Goal: Check status: Check status

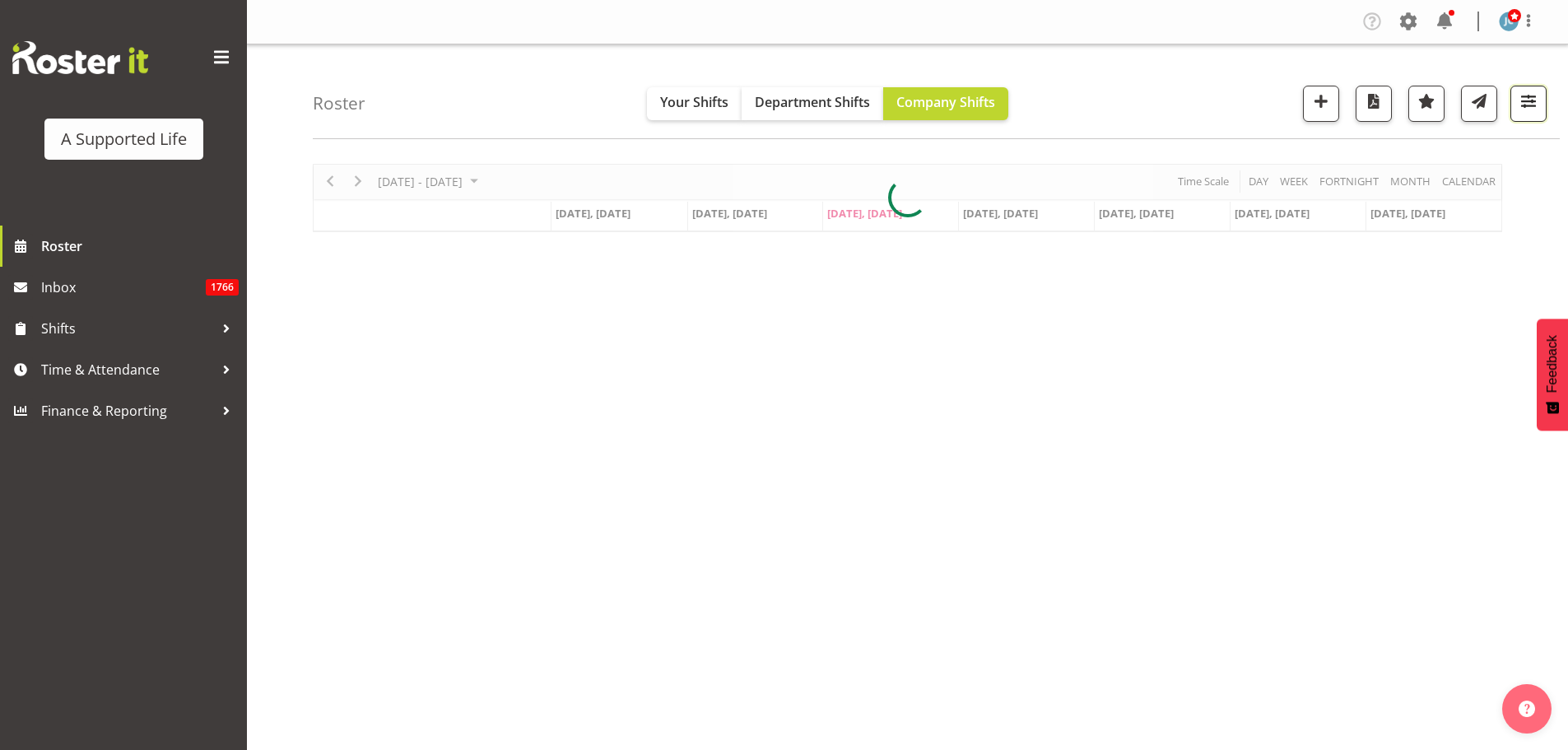
click at [1542, 95] on button "button" at bounding box center [1528, 103] width 36 height 36
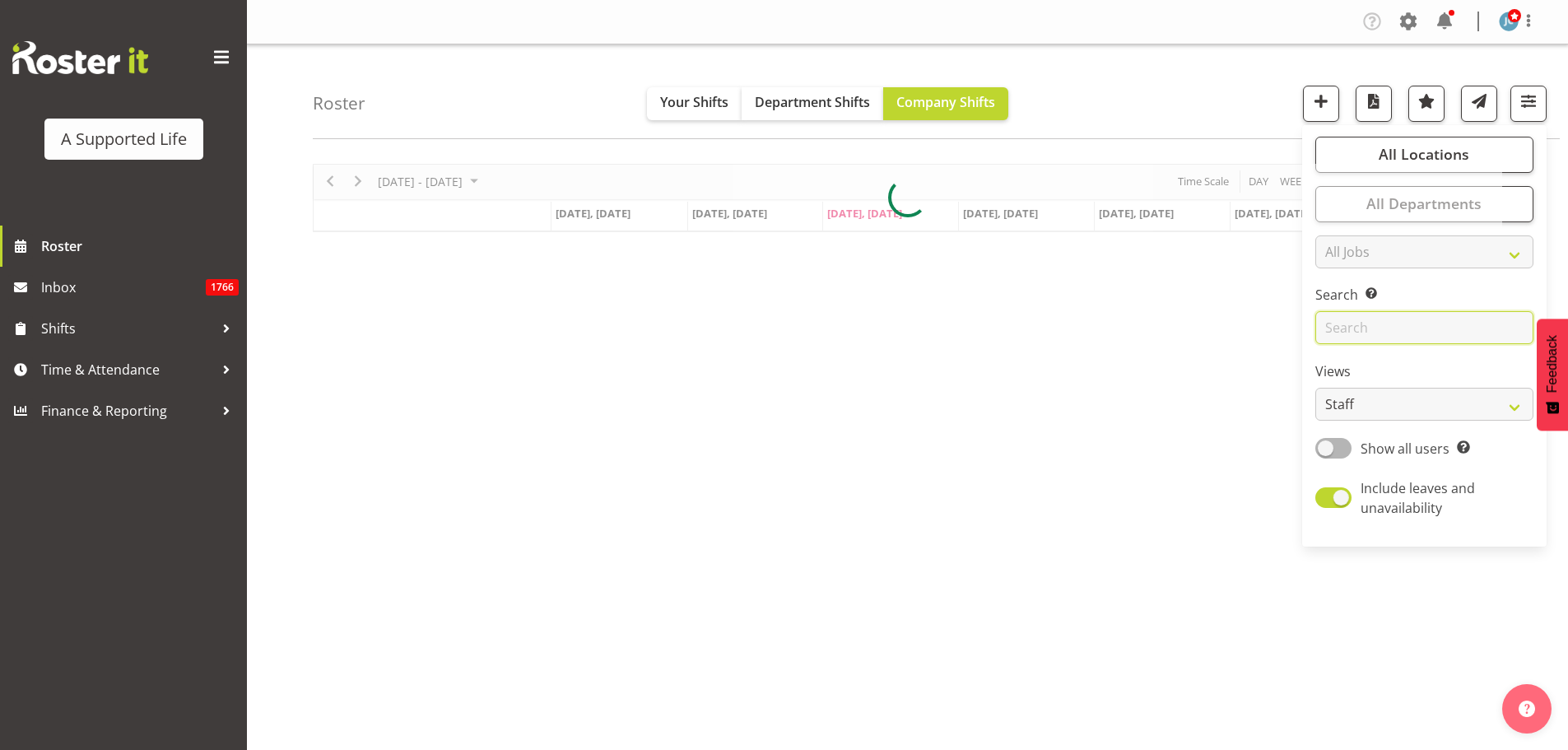
click at [1389, 326] on input "text" at bounding box center [1424, 328] width 218 height 33
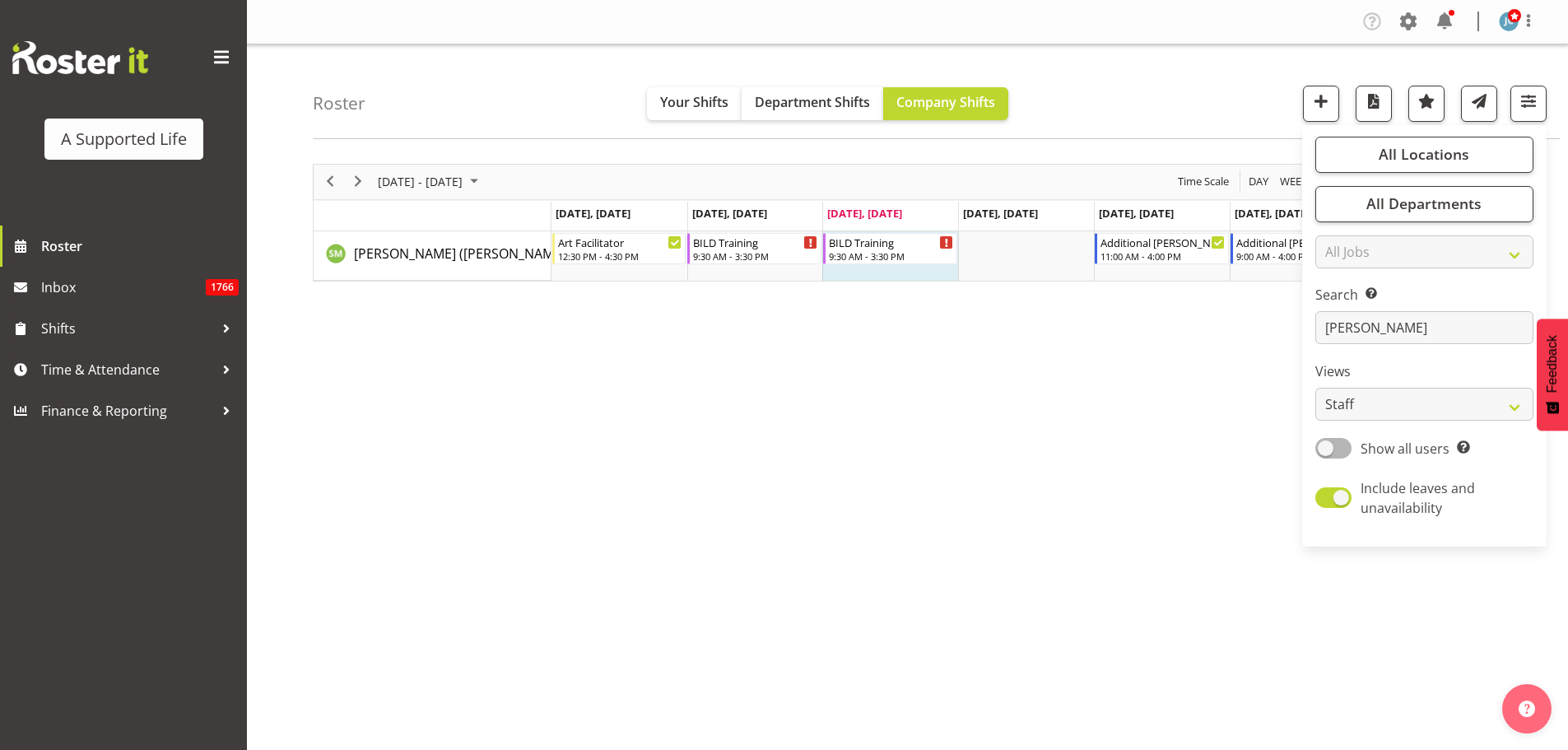
click at [848, 428] on div "September 15 - 21, 2025 Today Day Week Fortnight Month calendar Month Agenda Ti…" at bounding box center [940, 480] width 1255 height 658
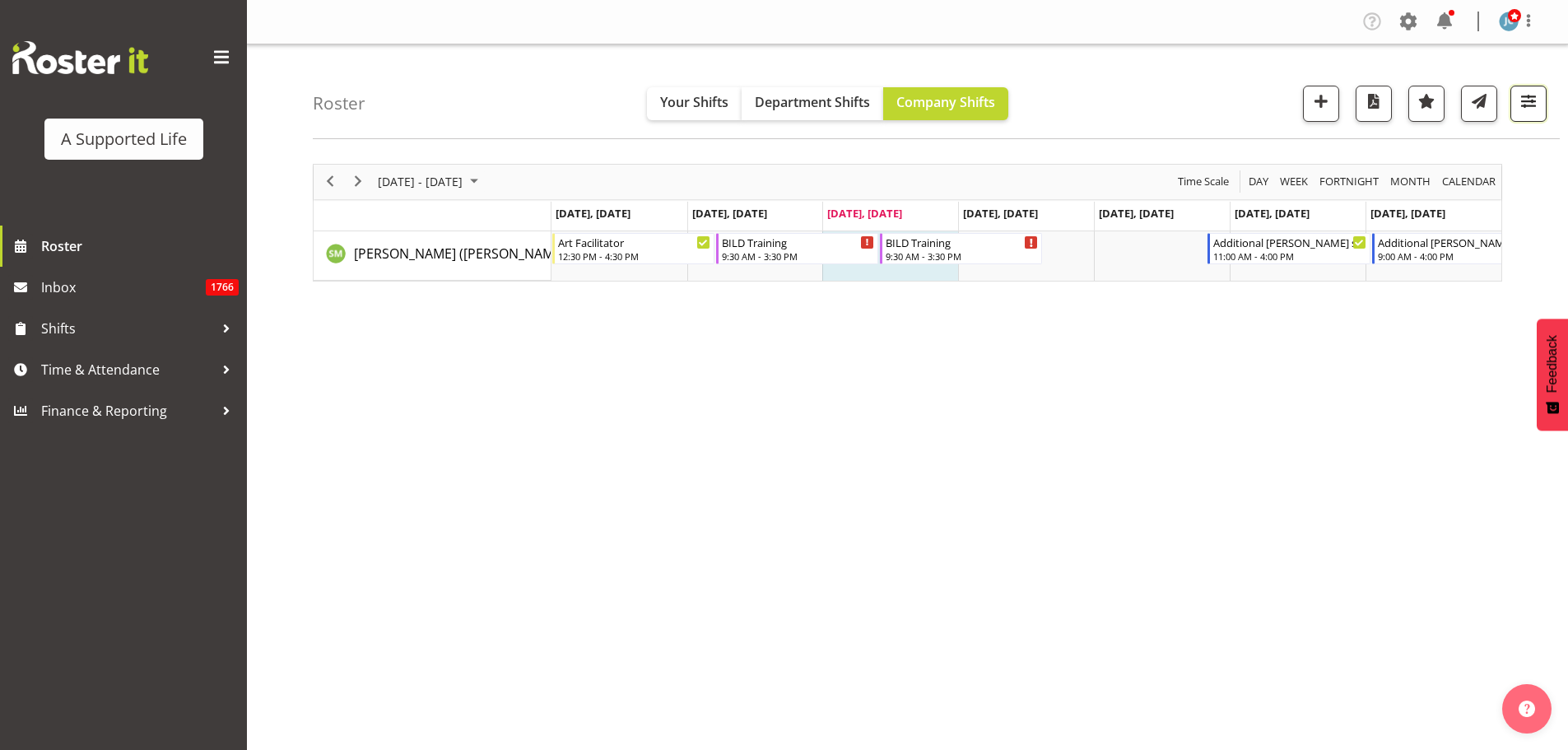
click at [1531, 103] on span "button" at bounding box center [1529, 101] width 21 height 21
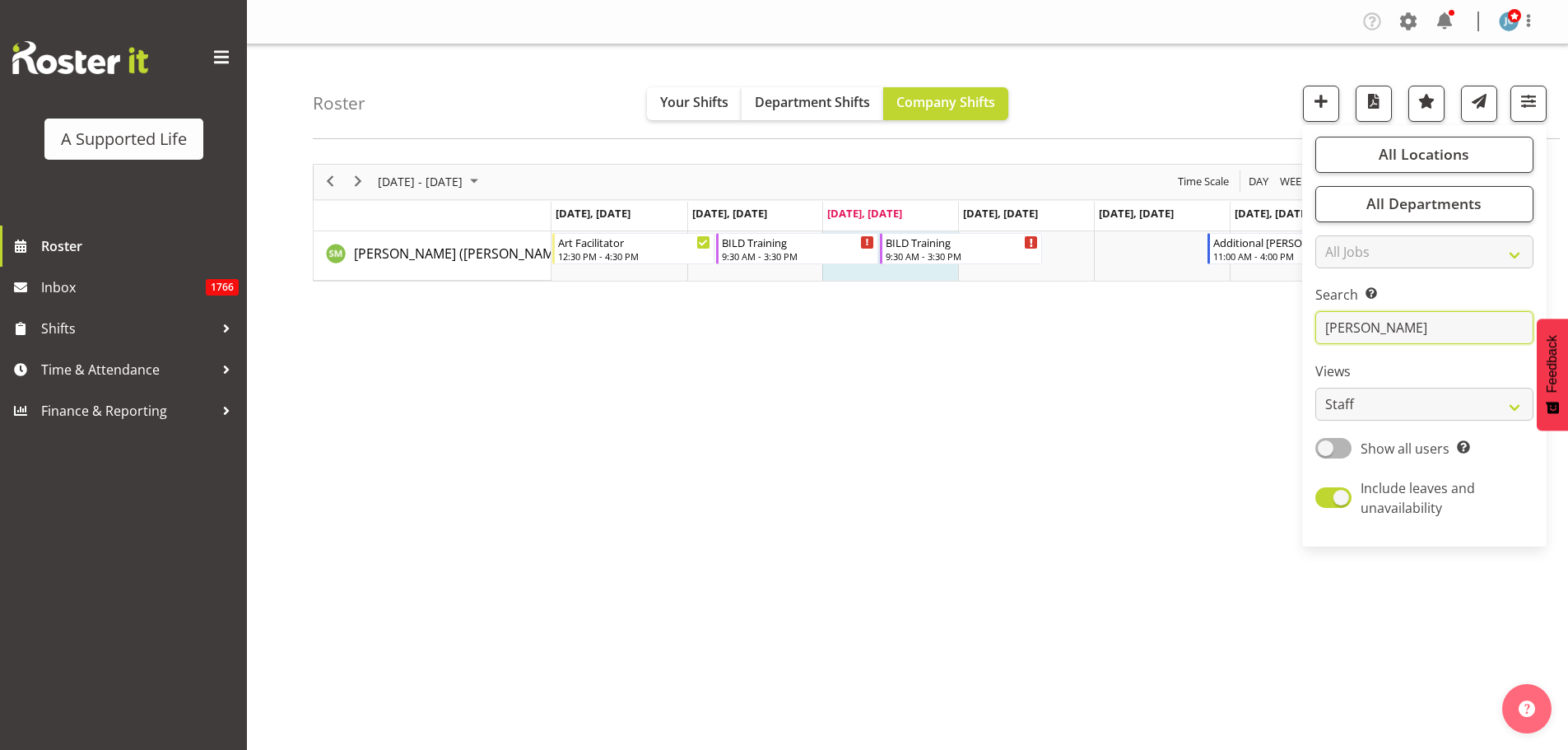
click at [1370, 328] on input "susana" at bounding box center [1424, 328] width 218 height 33
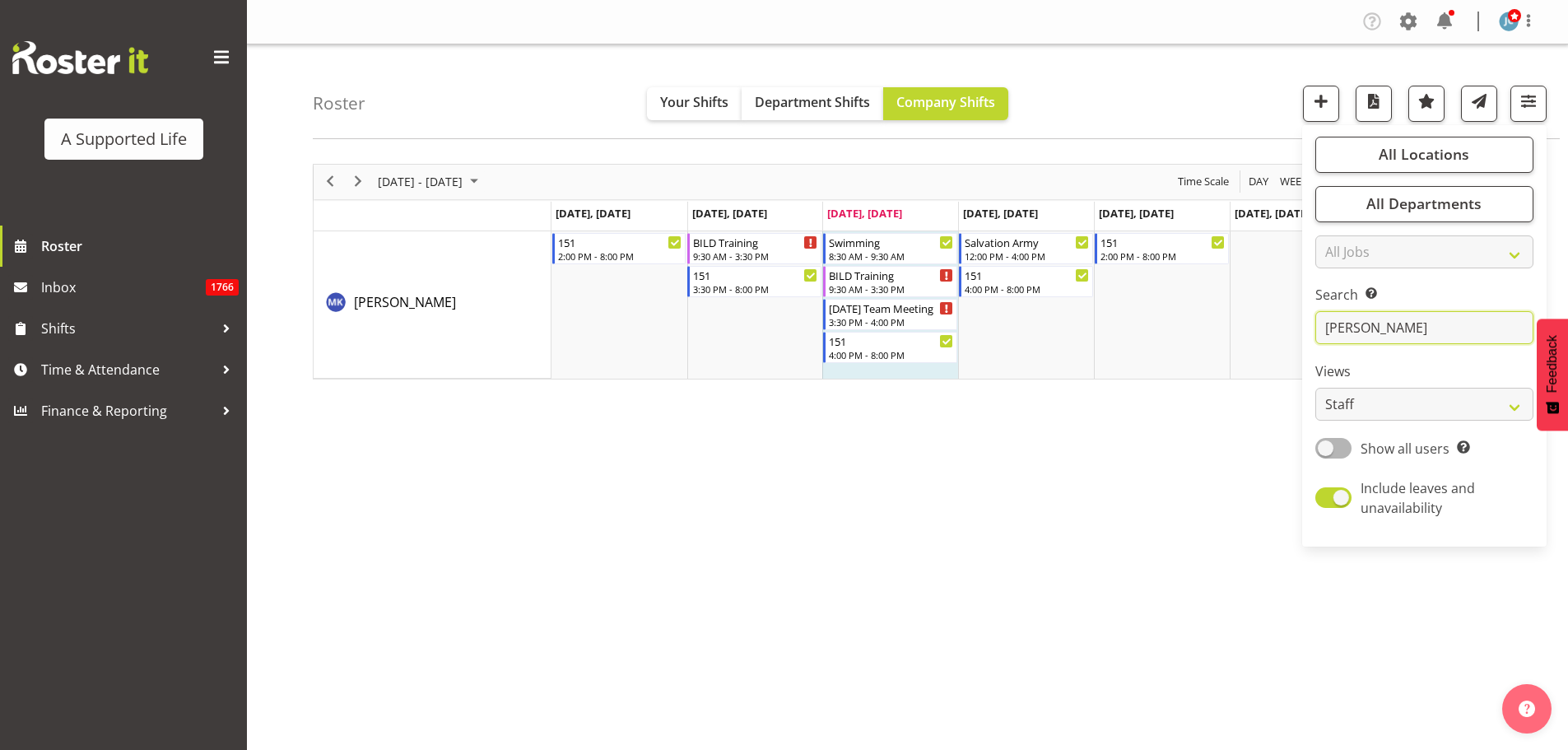
type input "[PERSON_NAME]"
click at [331, 172] on span "Previous" at bounding box center [330, 180] width 20 height 20
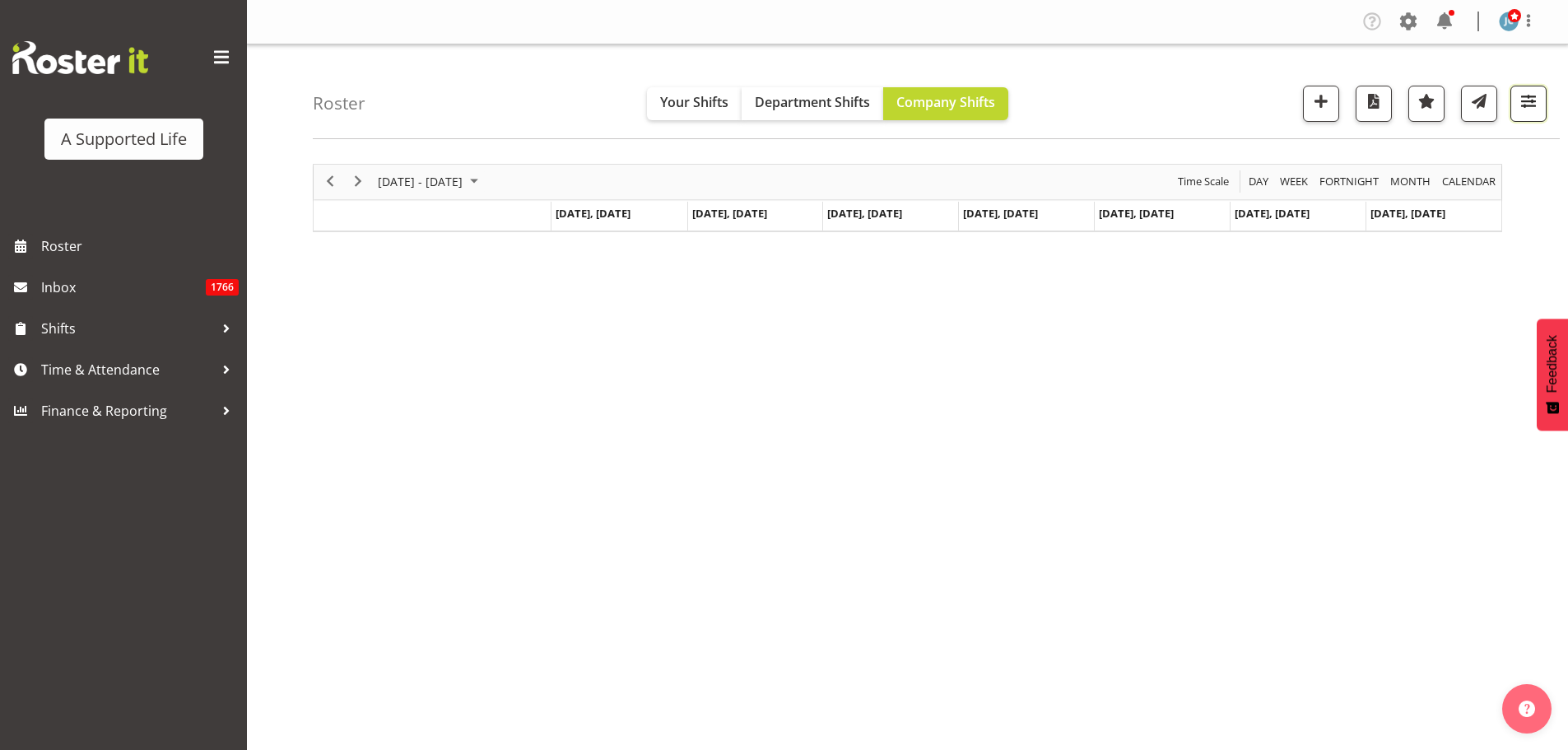
click at [1529, 111] on span "button" at bounding box center [1529, 101] width 21 height 21
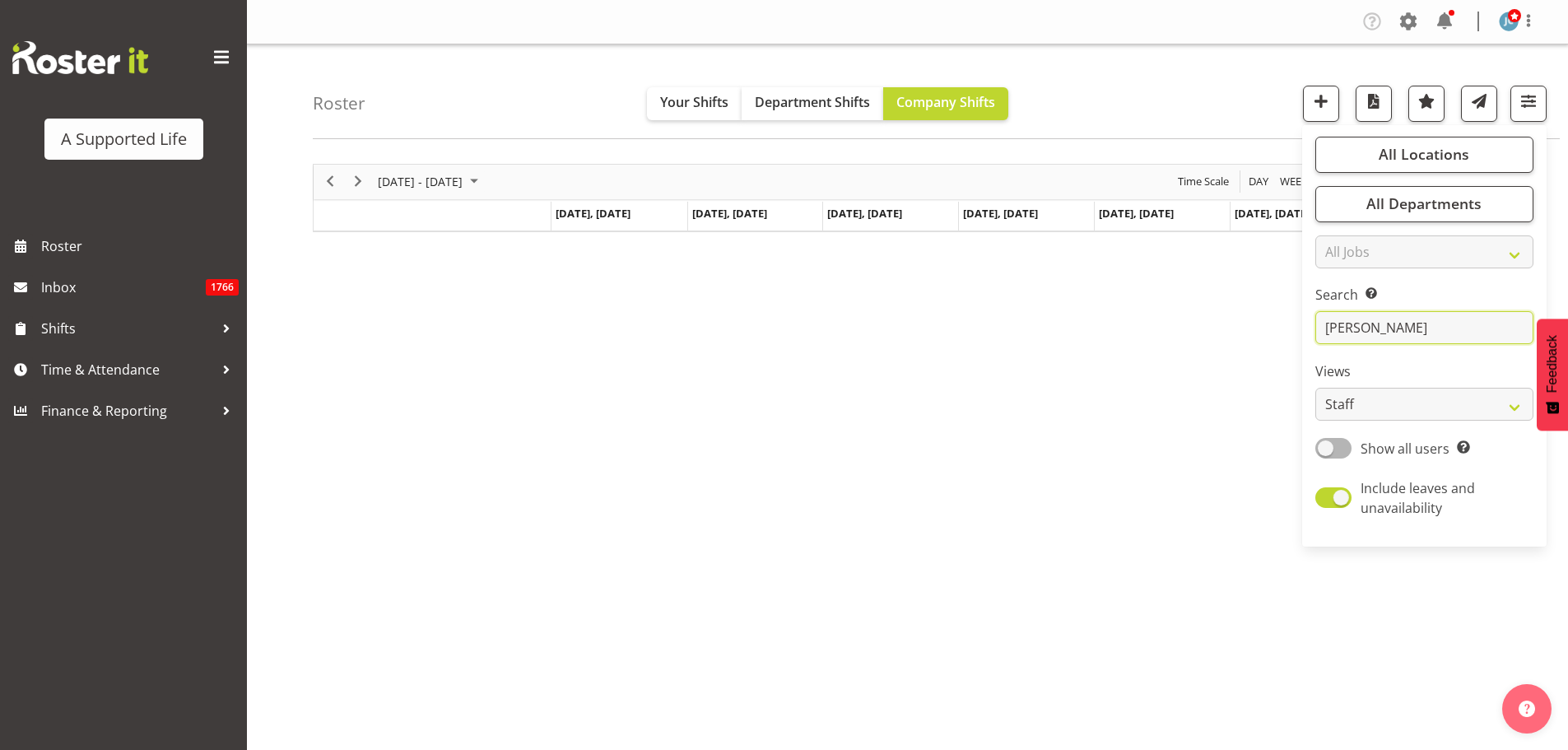
click at [1407, 326] on input "[PERSON_NAME]" at bounding box center [1424, 328] width 218 height 33
click at [519, 92] on div "Roster Your Shifts Department Shifts Company Shifts All Locations Clear [STREET…" at bounding box center [936, 92] width 1247 height 95
